Goal: Information Seeking & Learning: Learn about a topic

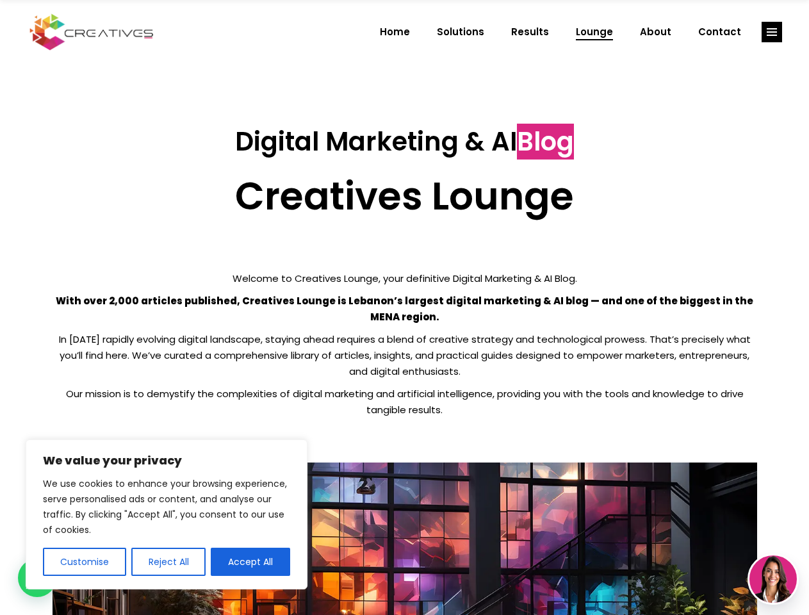
click at [404, 307] on p "With over 2,000 articles published, Creatives Lounge is Lebanon’s largest digit…" at bounding box center [405, 309] width 704 height 32
click at [84, 562] on button "Customise" at bounding box center [84, 561] width 83 height 28
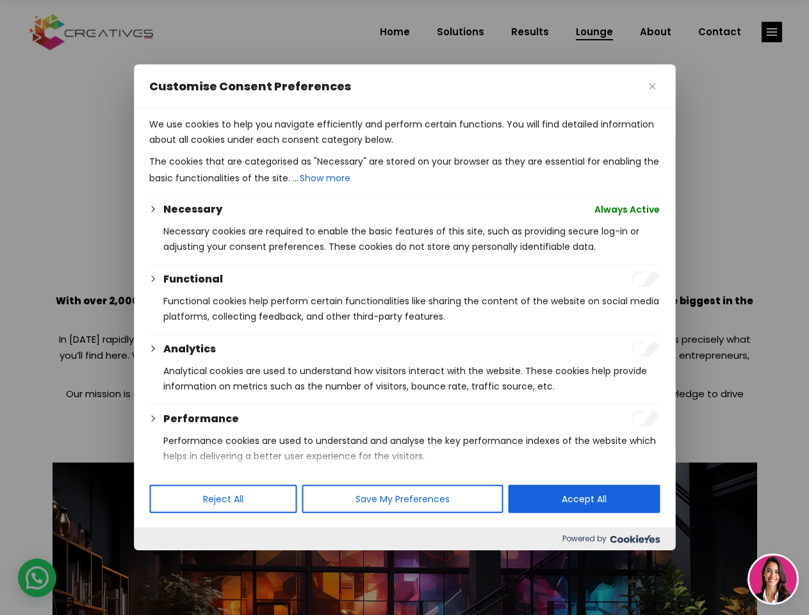
click at [168, 562] on div at bounding box center [404, 307] width 809 height 615
click at [250, 147] on p "We use cookies to help you navigate efficiently and perform certain functions. …" at bounding box center [404, 132] width 510 height 31
click at [772, 32] on div at bounding box center [404, 307] width 809 height 615
click at [773, 579] on img at bounding box center [772, 578] width 47 height 47
